Goal: Transaction & Acquisition: Purchase product/service

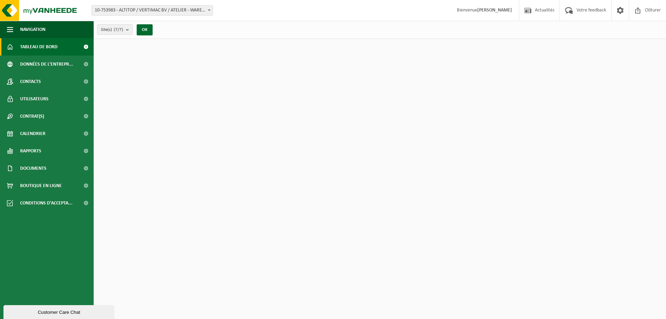
click at [56, 134] on link "Calendrier" at bounding box center [47, 133] width 94 height 17
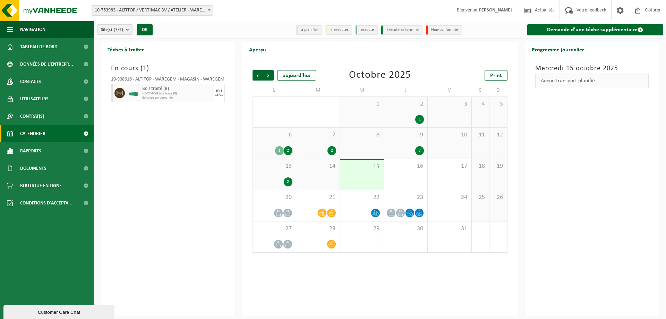
click at [203, 9] on span "10-753983 - ALTITOP / VERTIMAC BV / ATELIER - WAREGEM" at bounding box center [152, 11] width 121 height 10
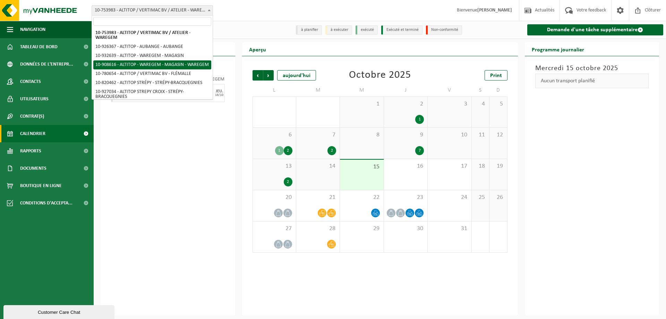
scroll to position [8, 0]
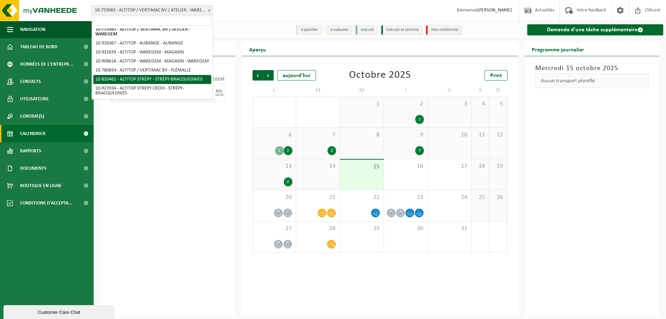
select select "39802"
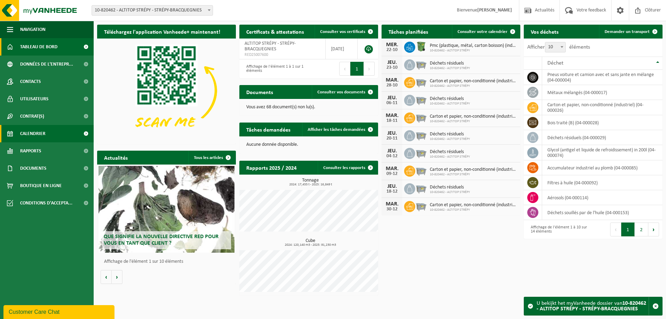
click at [48, 133] on link "Calendrier" at bounding box center [47, 133] width 94 height 17
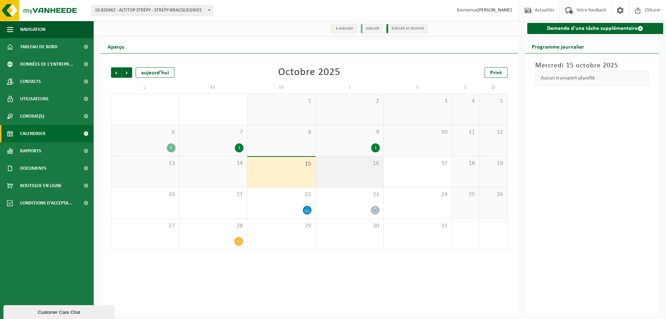
click at [332, 167] on span "16" at bounding box center [349, 164] width 61 height 8
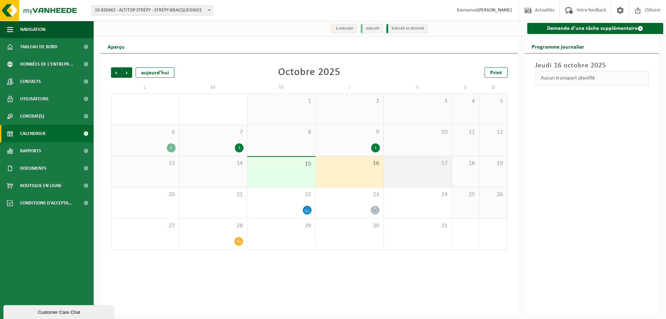
click at [423, 167] on span "17" at bounding box center [417, 164] width 61 height 8
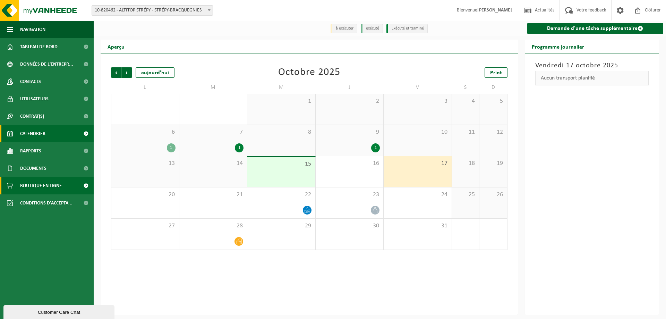
click at [62, 184] on link "Boutique en ligne" at bounding box center [47, 185] width 94 height 17
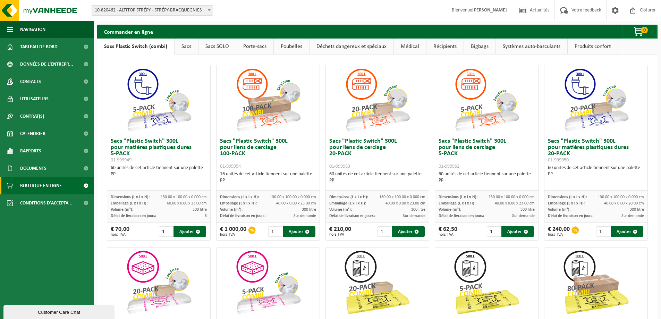
click at [476, 44] on link "Bigbags" at bounding box center [480, 47] width 32 height 16
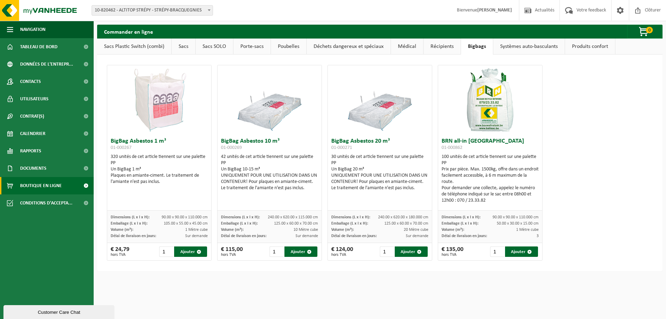
click at [256, 51] on link "Porte-sacs" at bounding box center [252, 47] width 37 height 16
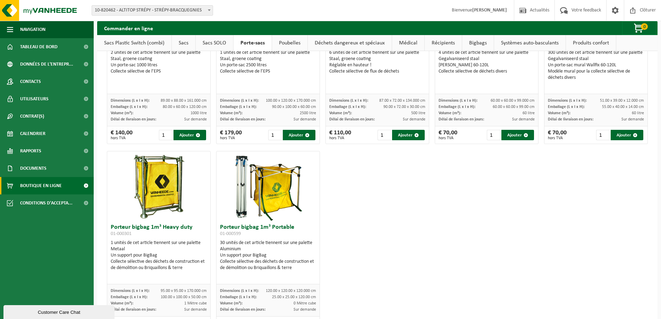
scroll to position [137, 0]
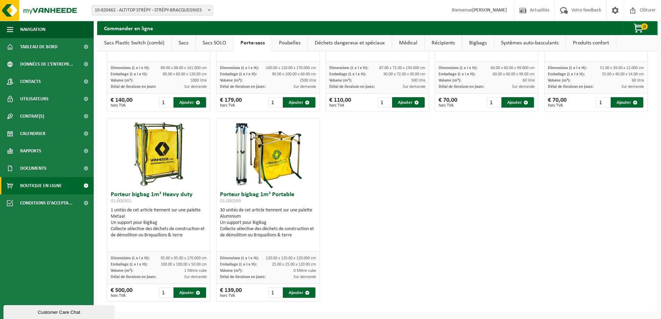
click at [477, 42] on link "Bigbags" at bounding box center [478, 43] width 32 height 16
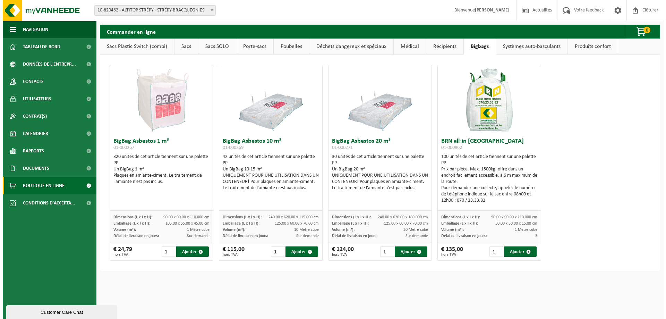
scroll to position [0, 0]
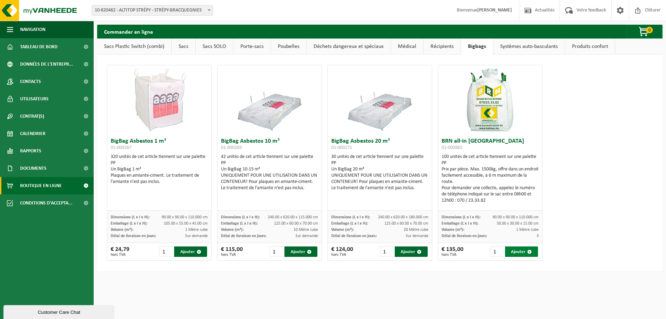
click at [517, 251] on button "Ajouter" at bounding box center [521, 251] width 33 height 10
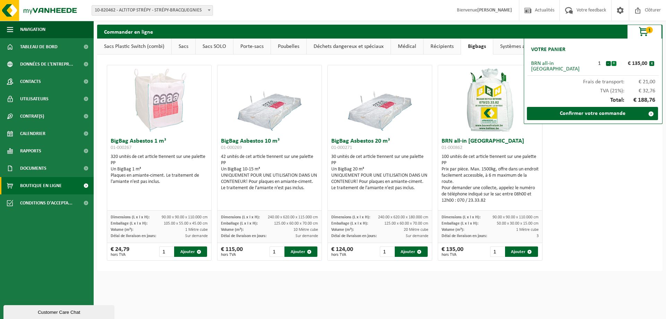
click at [614, 63] on button "+" at bounding box center [614, 63] width 5 height 5
click at [595, 108] on link "Confirmer votre commande" at bounding box center [592, 113] width 131 height 13
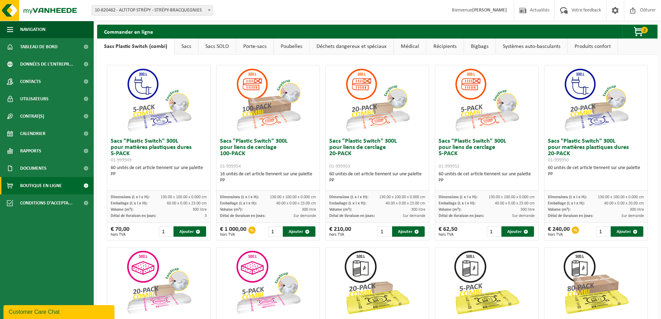
click at [257, 45] on link "Porte-sacs" at bounding box center [254, 47] width 37 height 16
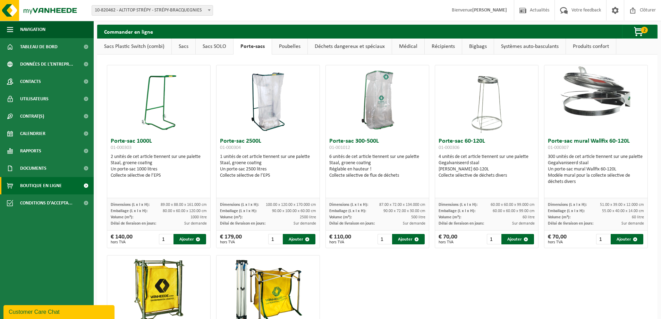
scroll to position [137, 0]
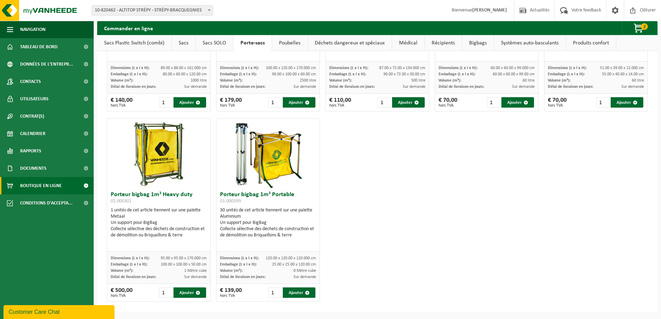
click at [281, 172] on img at bounding box center [268, 153] width 69 height 69
click at [266, 196] on h3 "Porteur bigbag 1m³ Portable 01-000599" at bounding box center [268, 199] width 96 height 14
click at [237, 197] on h3 "Porteur bigbag 1m³ Portable 01-000599" at bounding box center [268, 199] width 96 height 14
click at [227, 194] on h3 "Porteur bigbag 1m³ Portable 01-000599" at bounding box center [268, 199] width 96 height 14
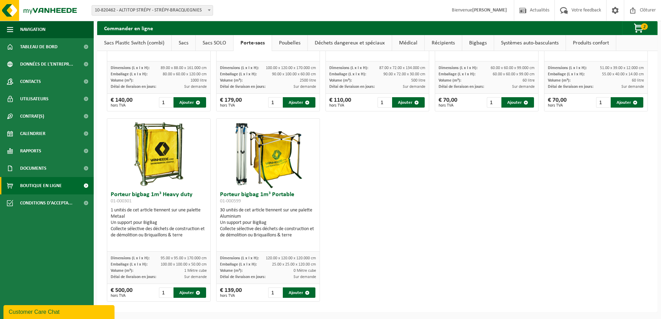
click at [243, 239] on div "Porteur bigbag 1m³ Portable 01-000599 30 unités de cet article tiennent sur une…" at bounding box center [268, 219] width 103 height 63
click at [246, 210] on div "30 unités de cet article tiennent sur une palette Aluminium Un support pour Big…" at bounding box center [268, 222] width 96 height 31
click at [47, 112] on link "Contrat(s)" at bounding box center [47, 116] width 94 height 17
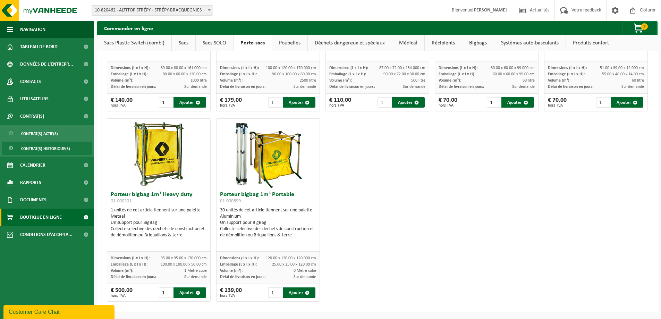
click at [56, 149] on span "Contrat(s) historique(s)" at bounding box center [45, 148] width 49 height 13
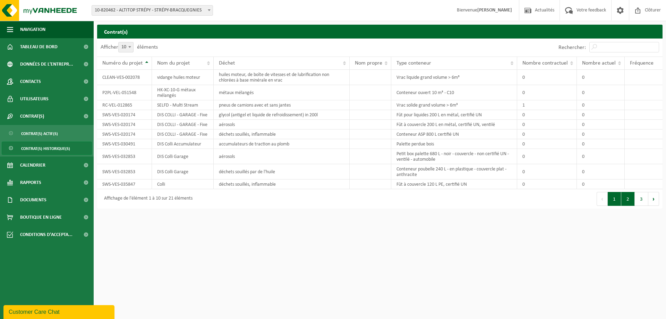
click at [627, 200] on button "2" at bounding box center [628, 199] width 14 height 14
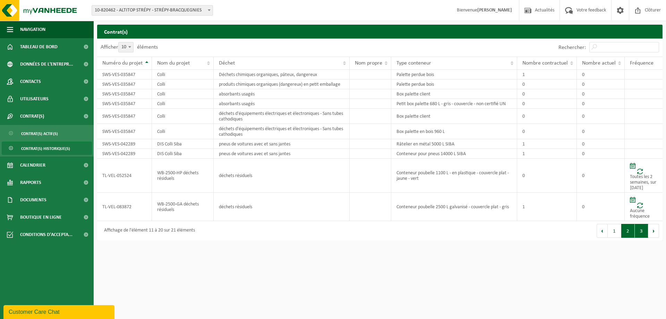
click at [639, 228] on button "3" at bounding box center [642, 231] width 14 height 14
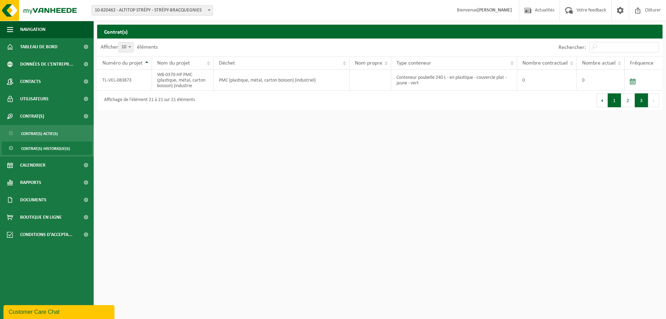
click at [613, 101] on button "1" at bounding box center [615, 100] width 14 height 14
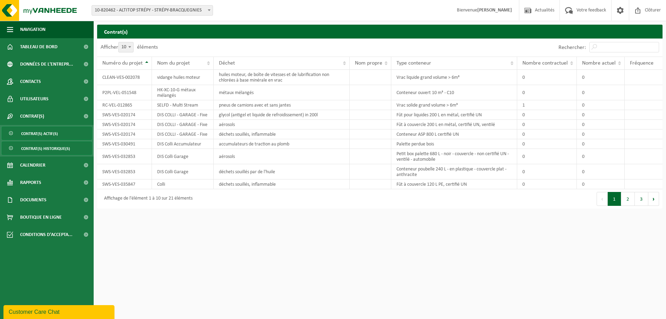
click at [45, 131] on span "Contrat(s) actif(s)" at bounding box center [39, 133] width 37 height 13
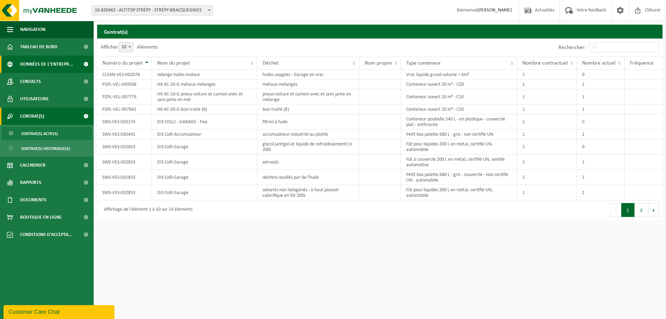
click at [65, 65] on span "Données de l'entrepr..." at bounding box center [46, 64] width 53 height 17
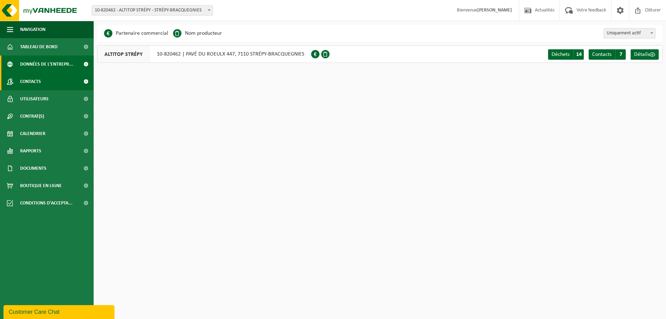
click at [56, 77] on link "Contacts" at bounding box center [47, 81] width 94 height 17
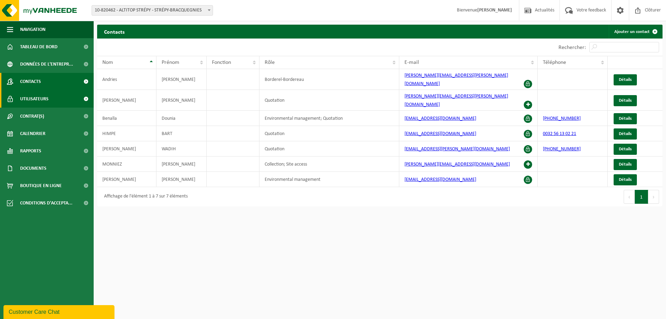
click at [48, 97] on span "Utilisateurs" at bounding box center [34, 98] width 28 height 17
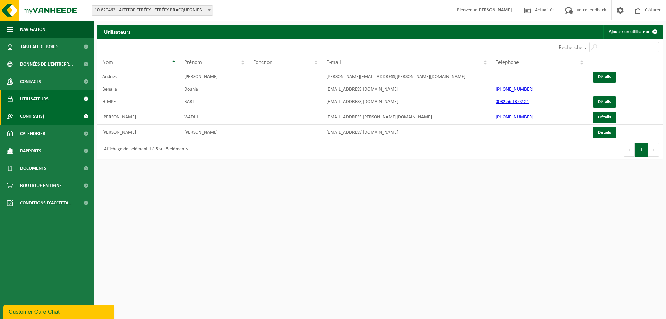
click at [55, 114] on link "Contrat(s)" at bounding box center [47, 116] width 94 height 17
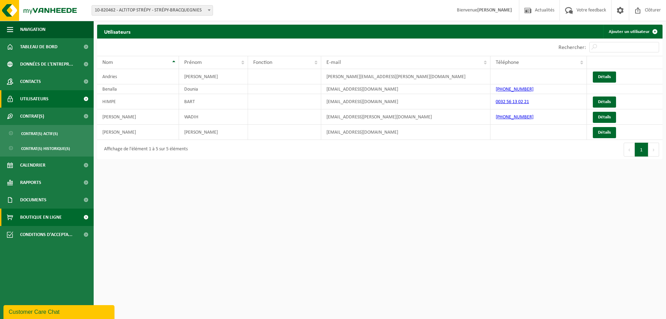
click at [59, 215] on span "Boutique en ligne" at bounding box center [41, 217] width 42 height 17
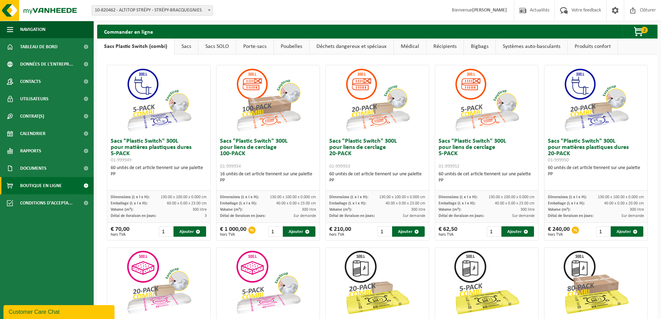
click at [479, 45] on link "Bigbags" at bounding box center [480, 47] width 32 height 16
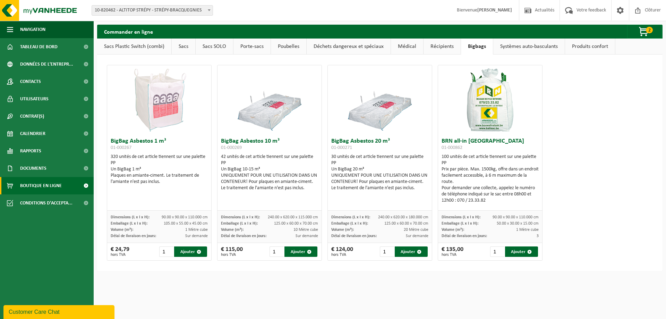
click at [249, 45] on link "Porte-sacs" at bounding box center [252, 47] width 37 height 16
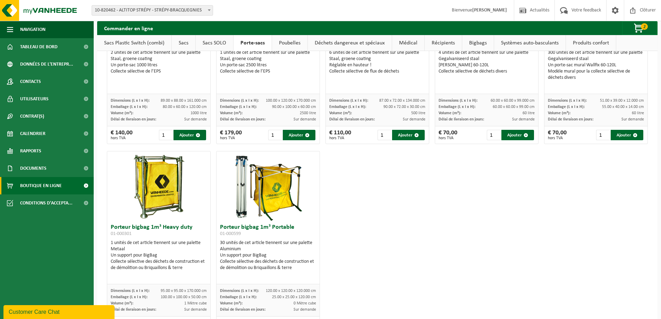
scroll to position [137, 0]
